Goal: Check status: Check status

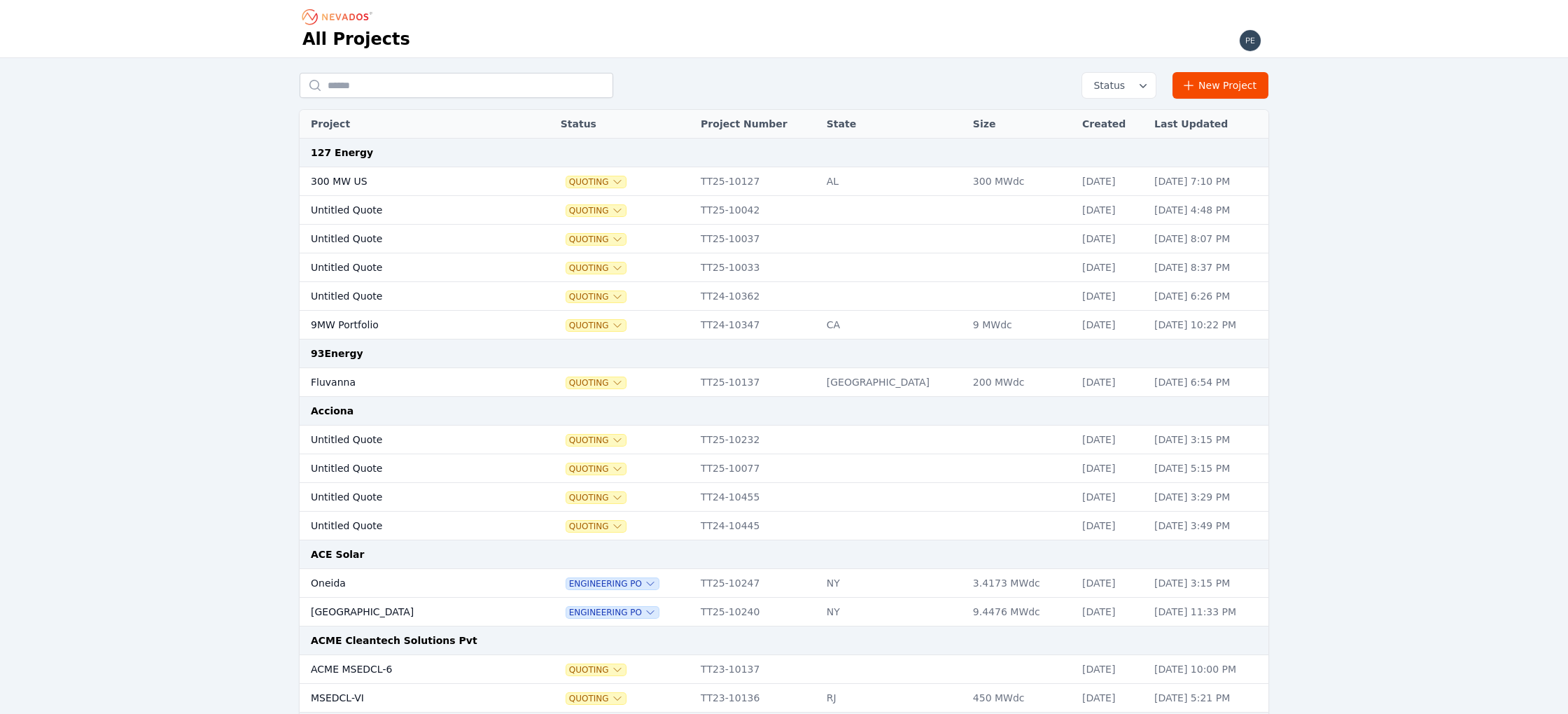
click at [1119, 93] on button "Status" at bounding box center [1119, 85] width 74 height 25
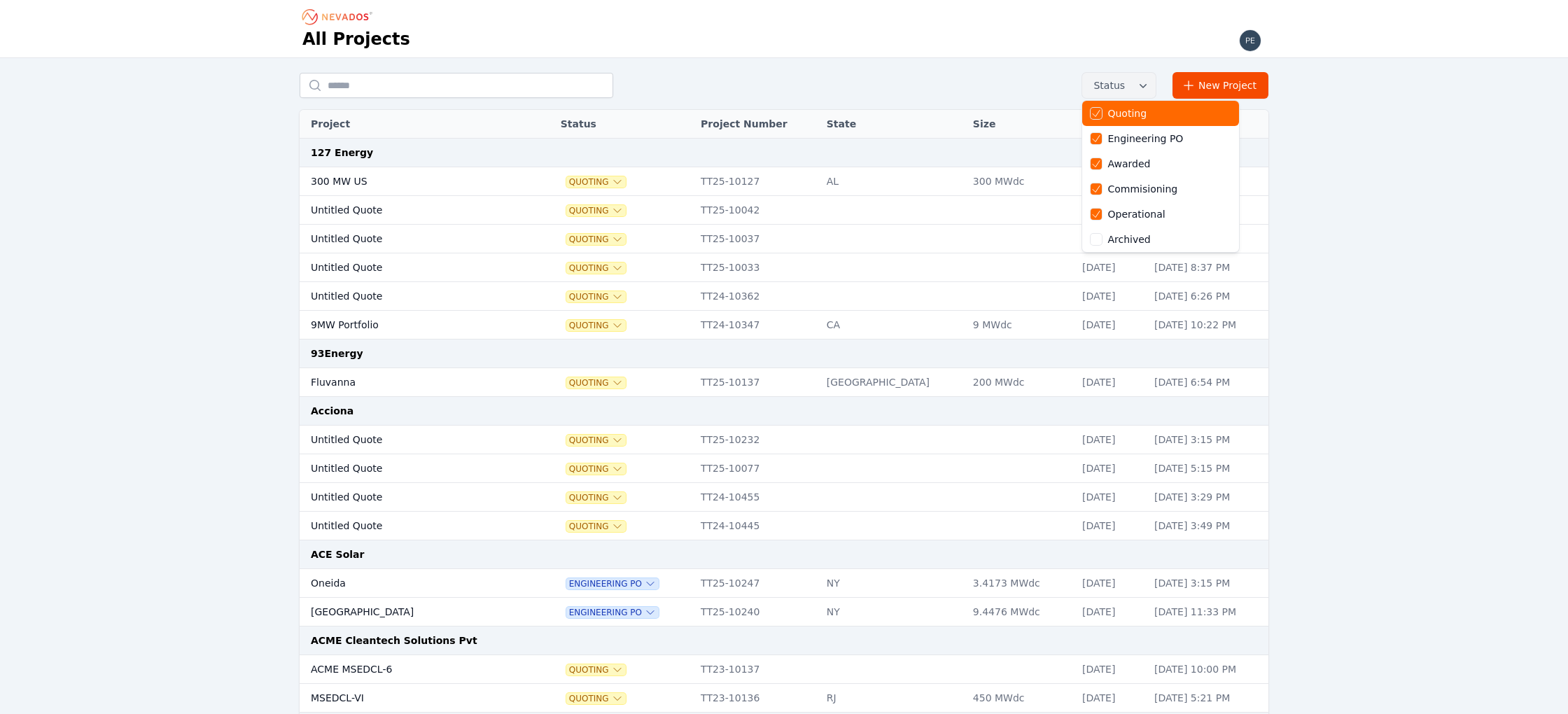
click at [1120, 115] on div "Quoting" at bounding box center [1127, 113] width 39 height 14
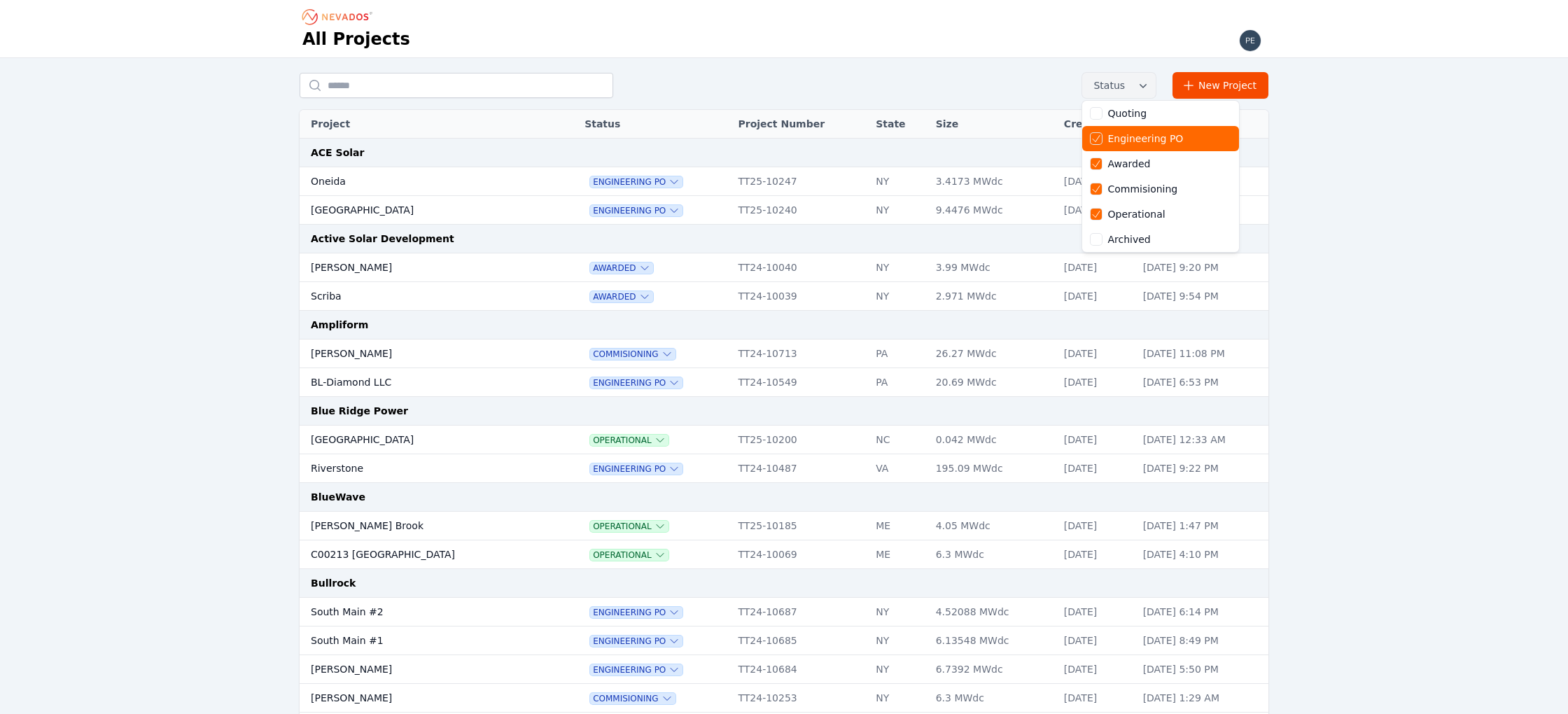
click at [1126, 138] on div "Engineering PO" at bounding box center [1145, 138] width 75 height 14
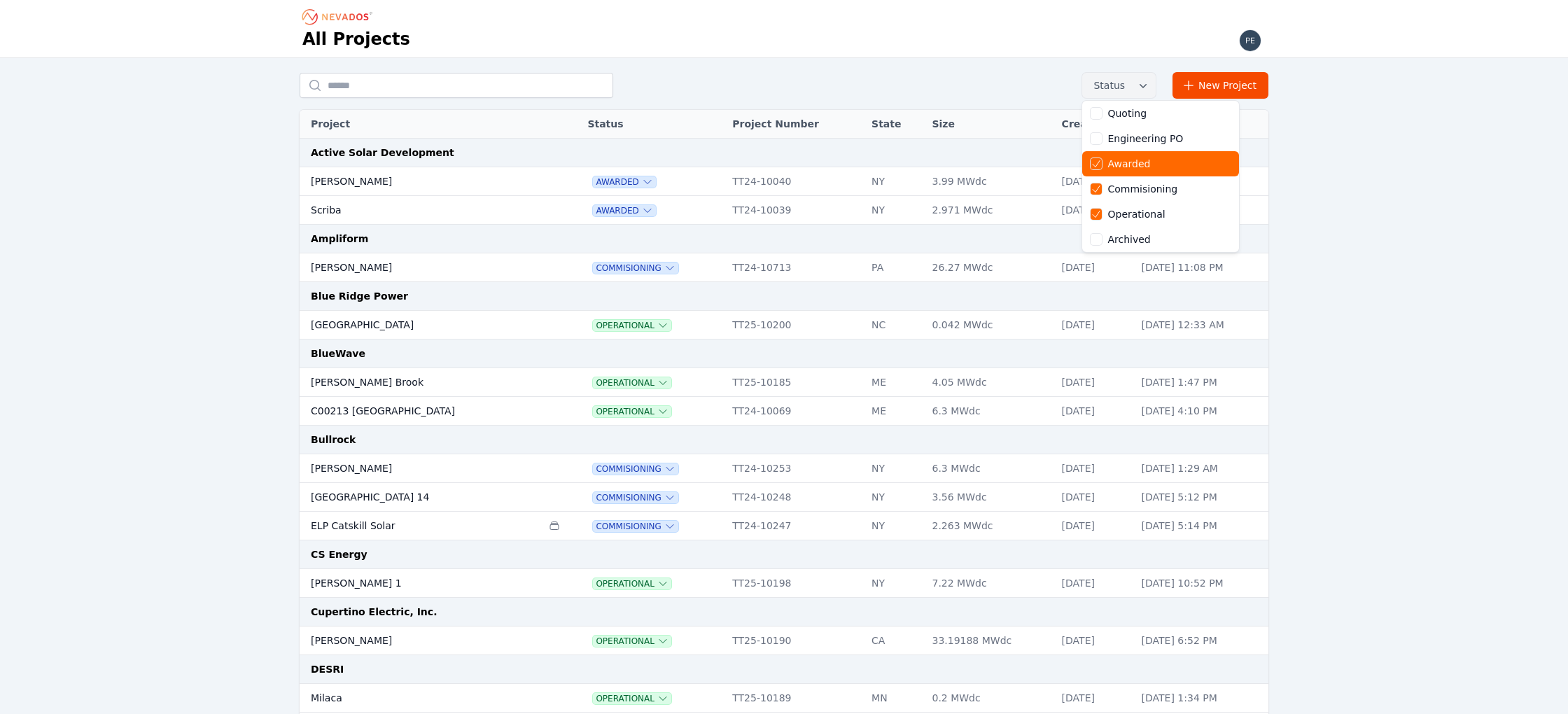
click at [1126, 159] on div "Awarded" at bounding box center [1128, 163] width 43 height 14
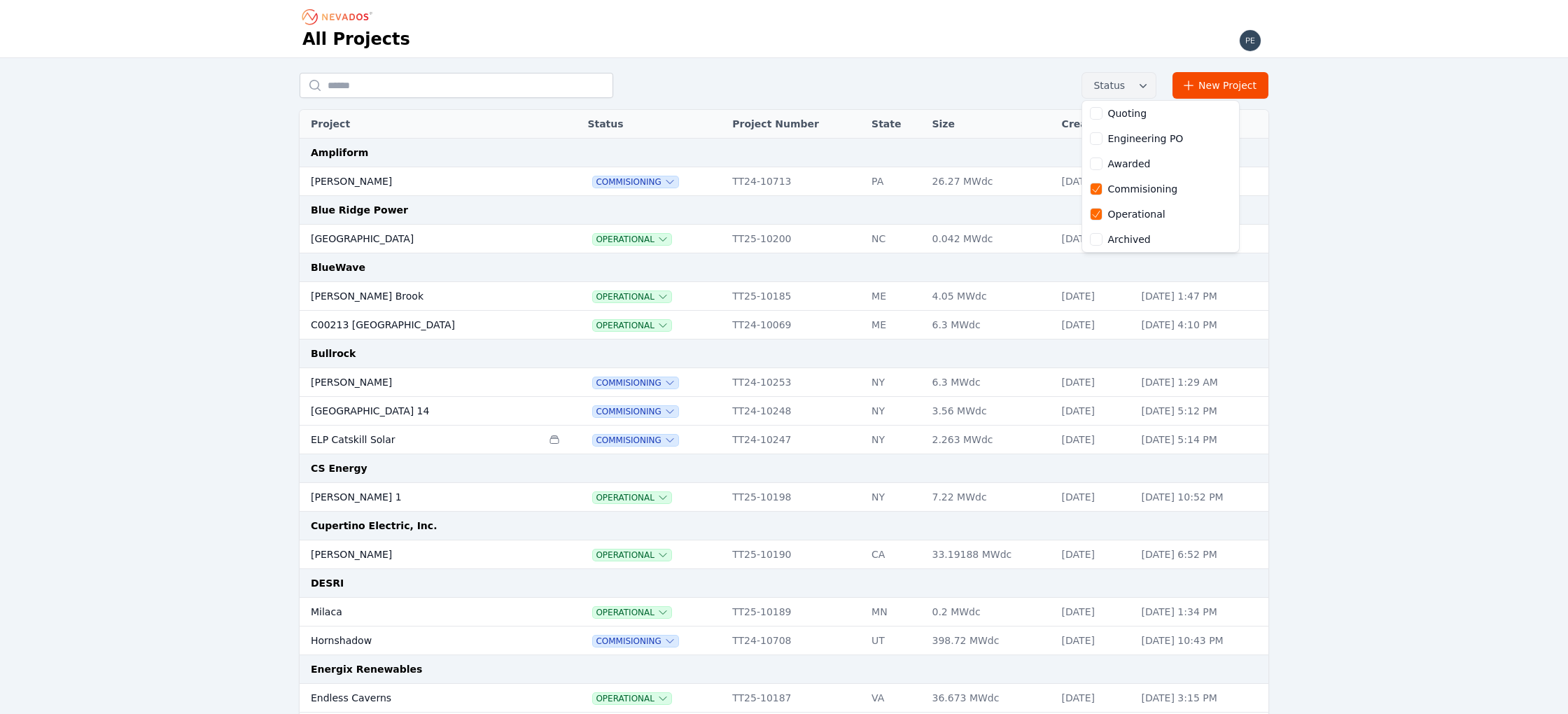
drag, startPoint x: 323, startPoint y: 251, endPoint x: 331, endPoint y: 244, distance: 10.6
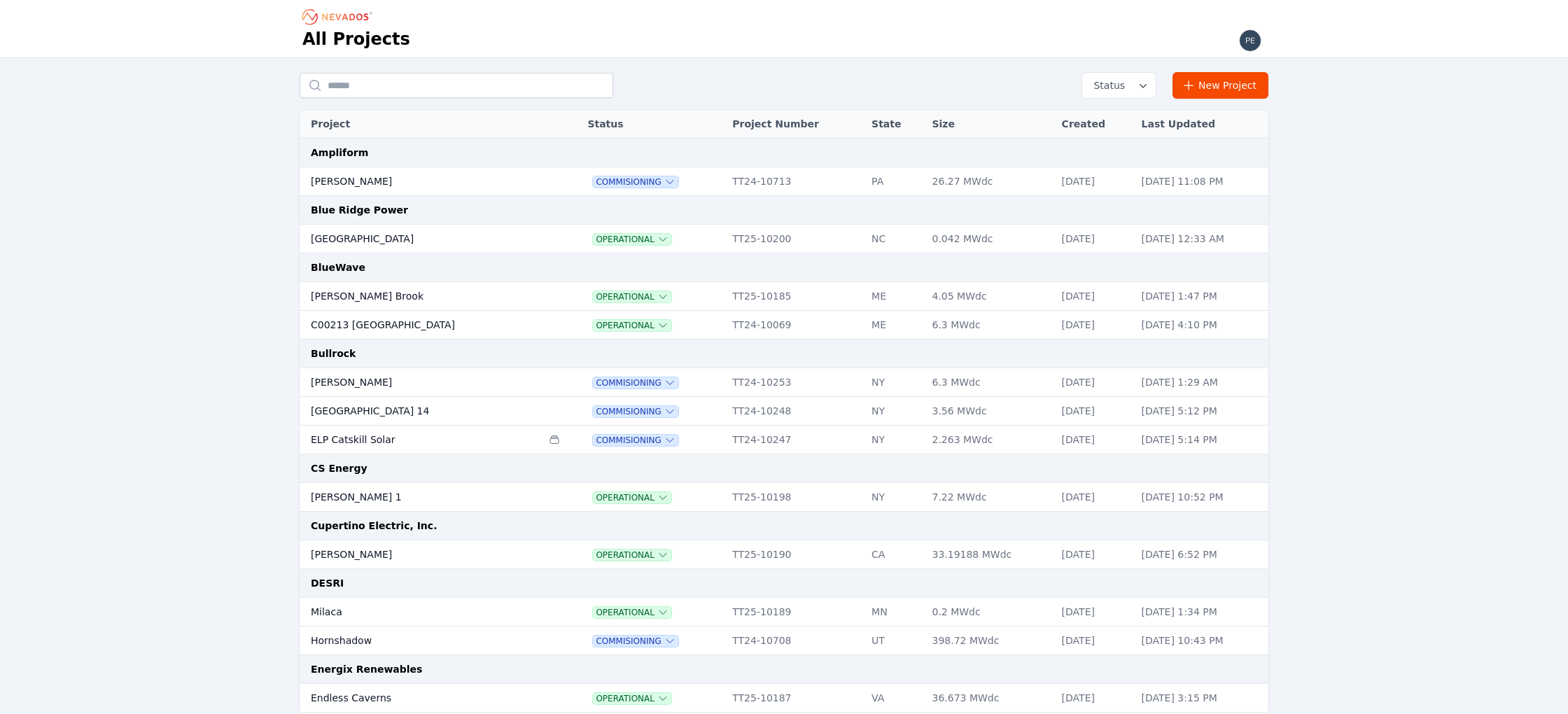
click at [331, 244] on td "[GEOGRAPHIC_DATA]" at bounding box center [421, 238] width 242 height 29
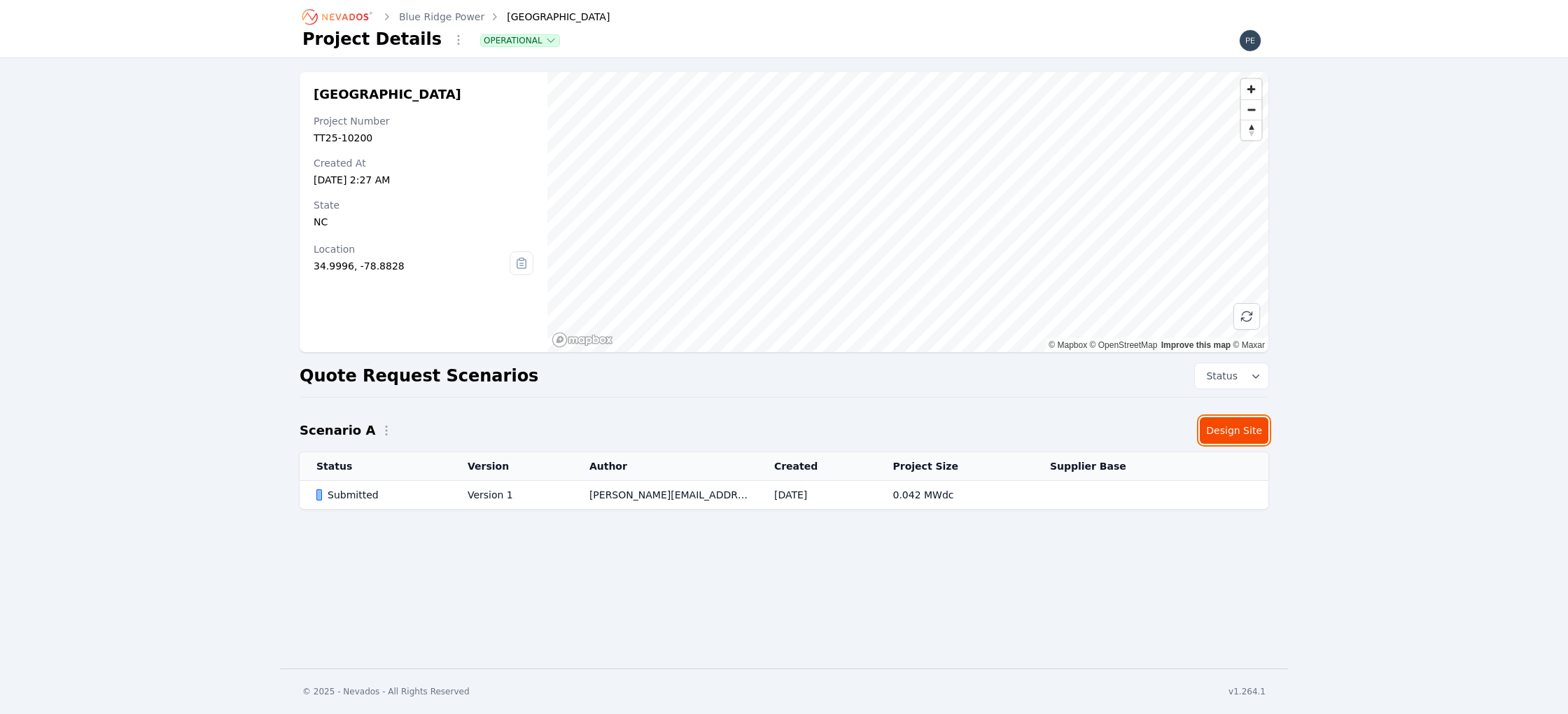
click at [1240, 433] on link "Design Site" at bounding box center [1234, 430] width 69 height 26
